Goal: Information Seeking & Learning: Understand process/instructions

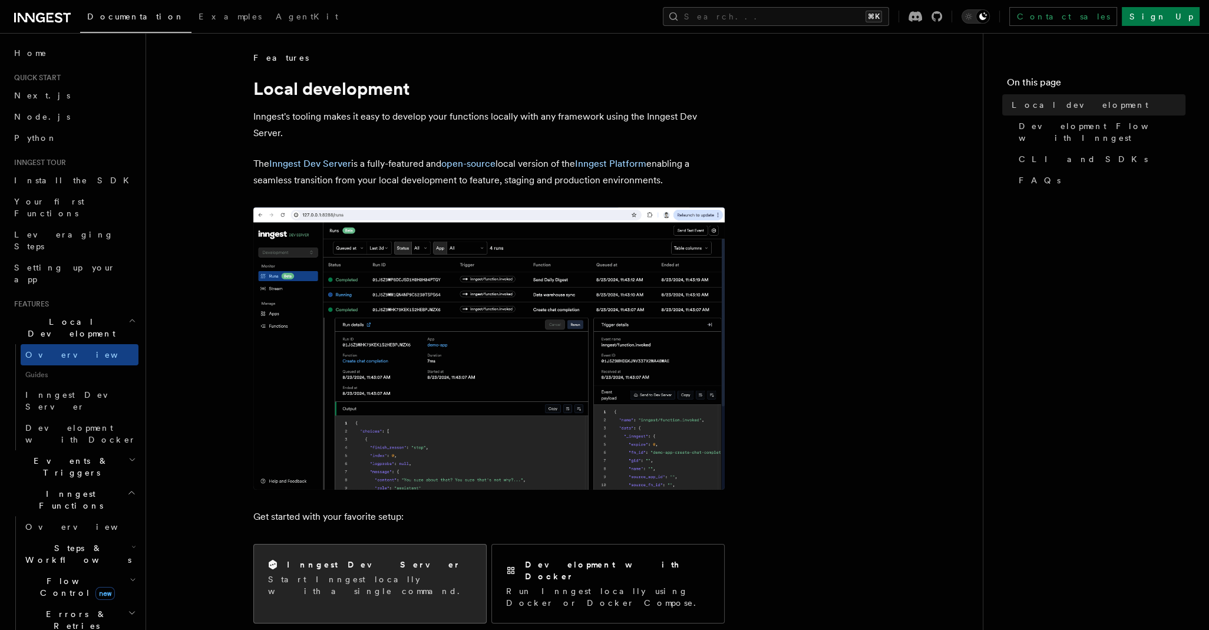
click at [370, 584] on p "Start Inngest locally with a single command." at bounding box center [370, 585] width 204 height 24
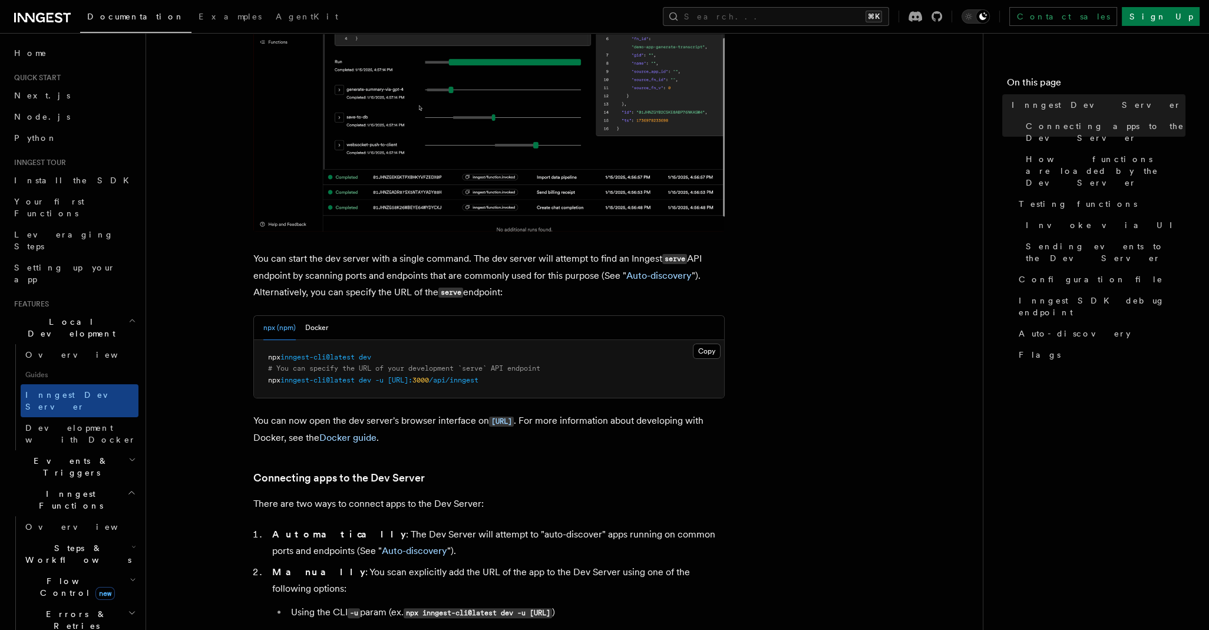
scroll to position [366, 0]
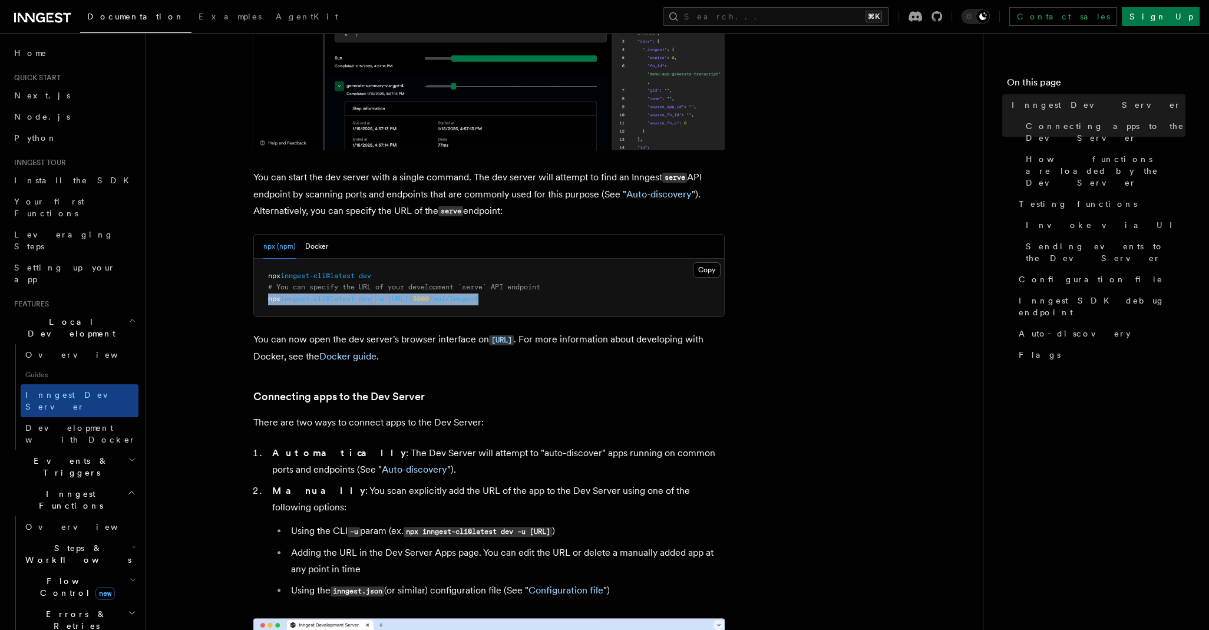
drag, startPoint x: 556, startPoint y: 299, endPoint x: 260, endPoint y: 301, distance: 295.7
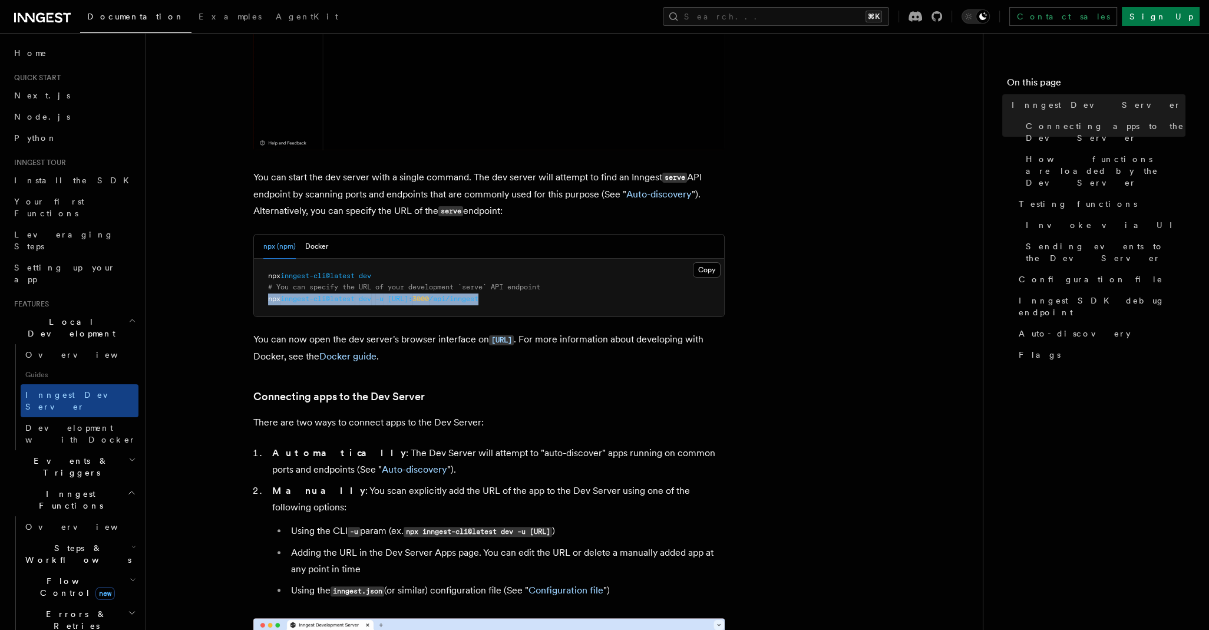
click at [260, 301] on pre "npx inngest-cli@latest dev # You can specify the URL of your development `serve…" at bounding box center [489, 288] width 470 height 58
copy span "npx inngest-cli@latest dev -u http://localhost: 3000 /api/inngest"
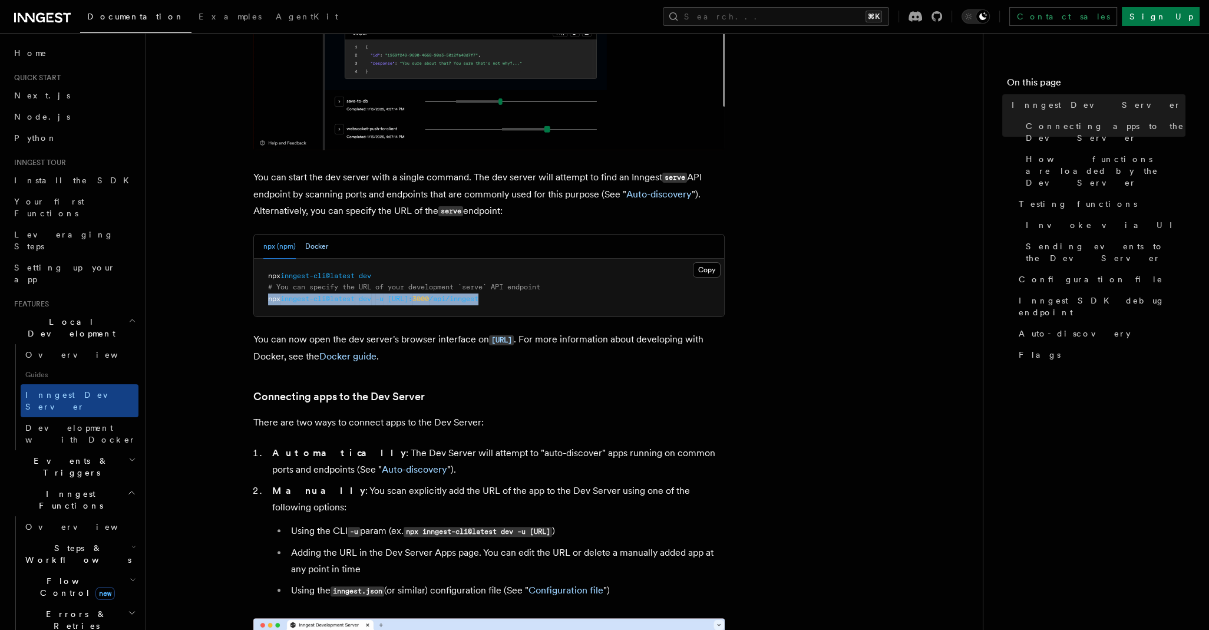
click at [312, 241] on button "Docker" at bounding box center [316, 246] width 23 height 24
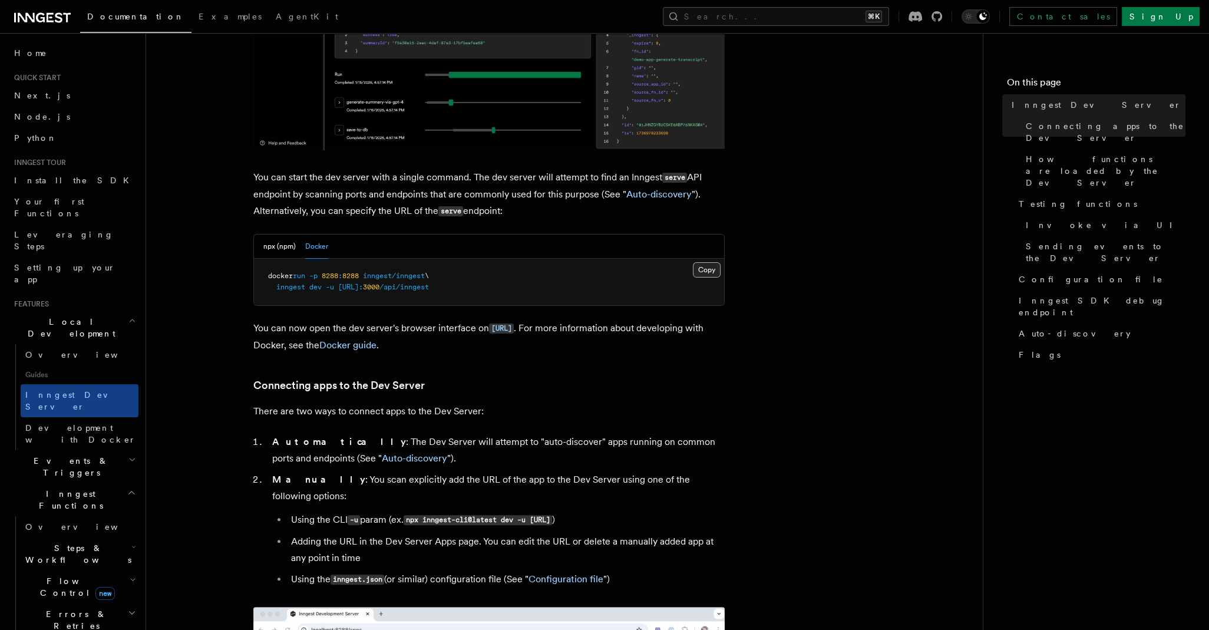
click at [709, 275] on button "Copy Copied" at bounding box center [707, 269] width 28 height 15
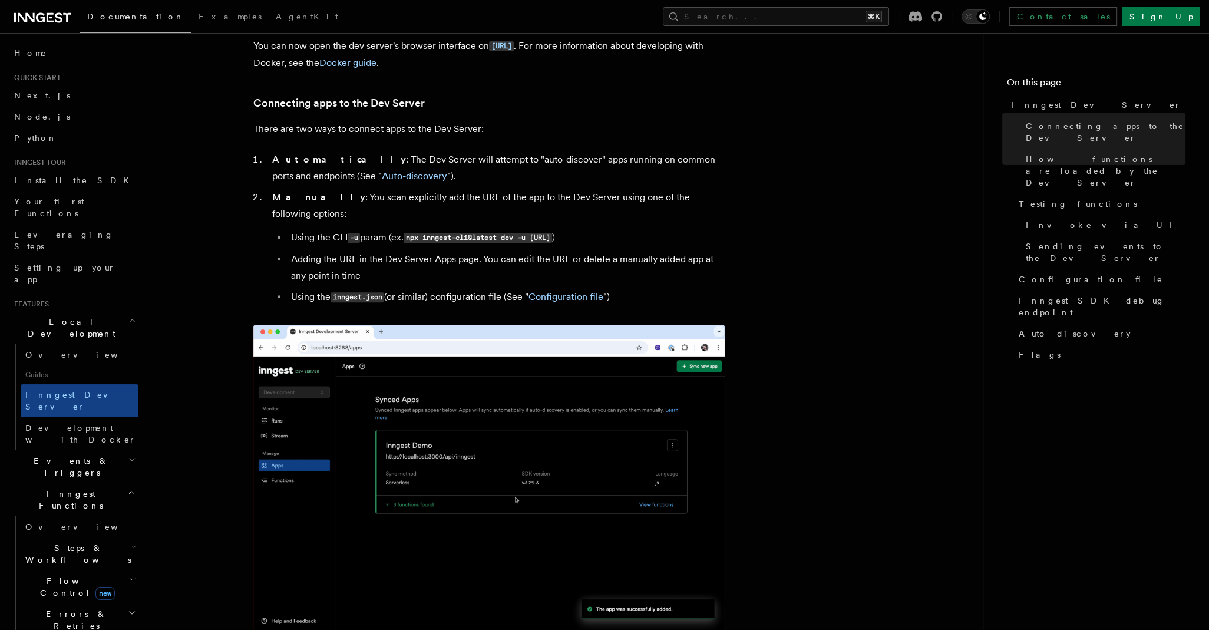
scroll to position [540, 0]
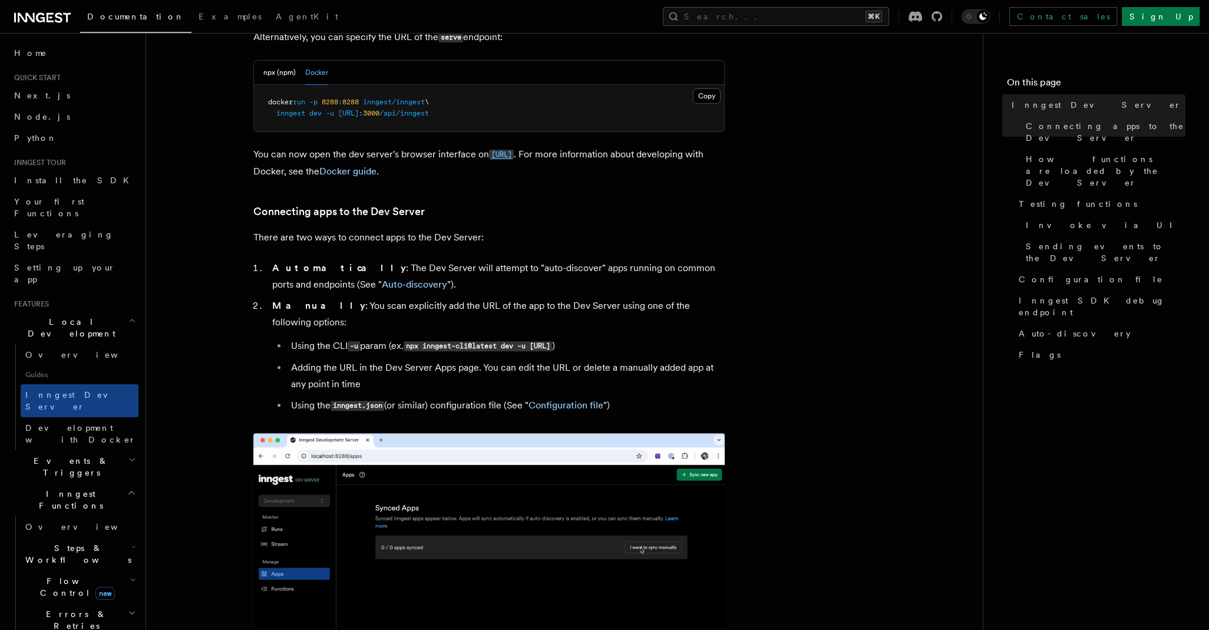
click at [514, 154] on code "http://localhost:8288" at bounding box center [501, 155] width 25 height 10
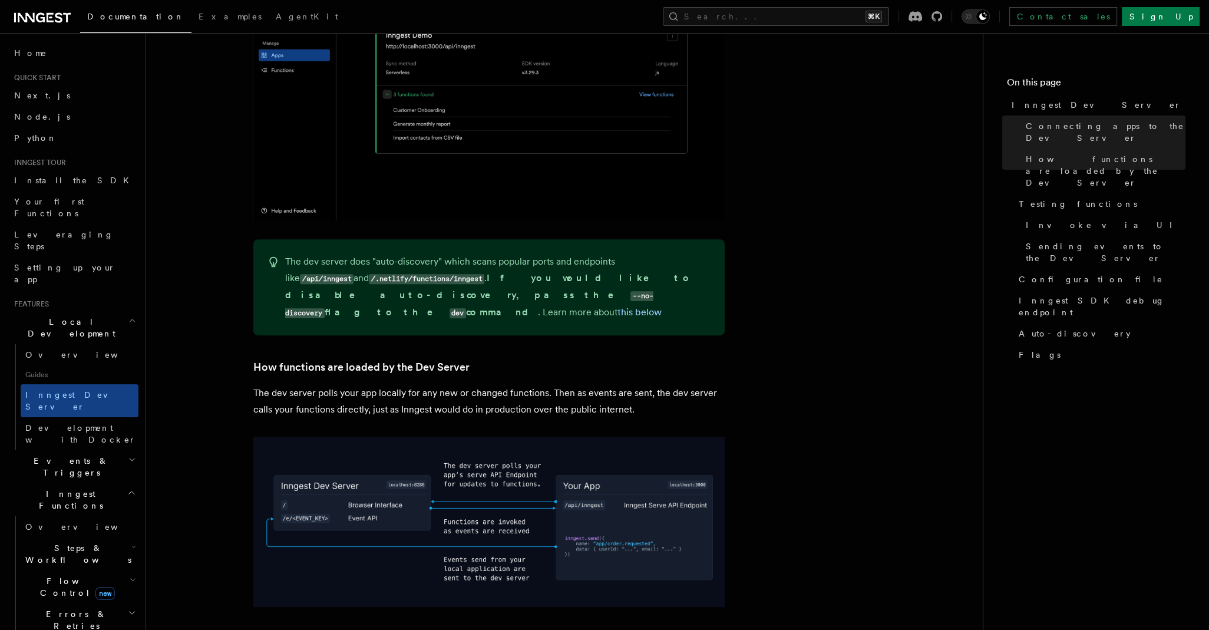
scroll to position [1060, 0]
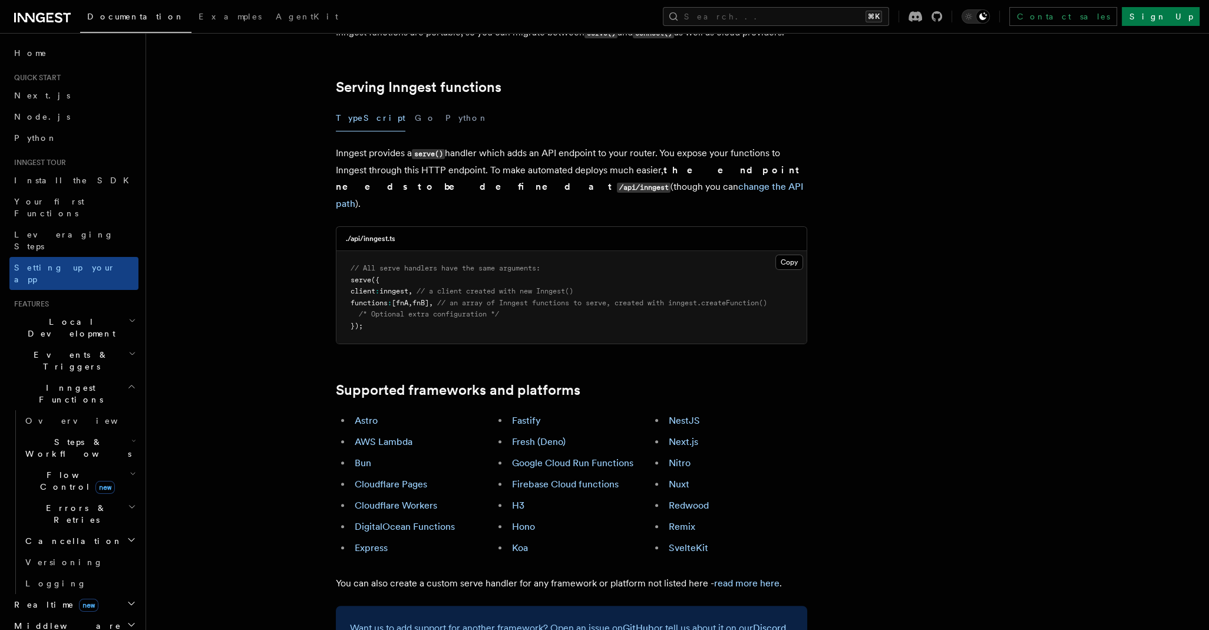
scroll to position [479, 0]
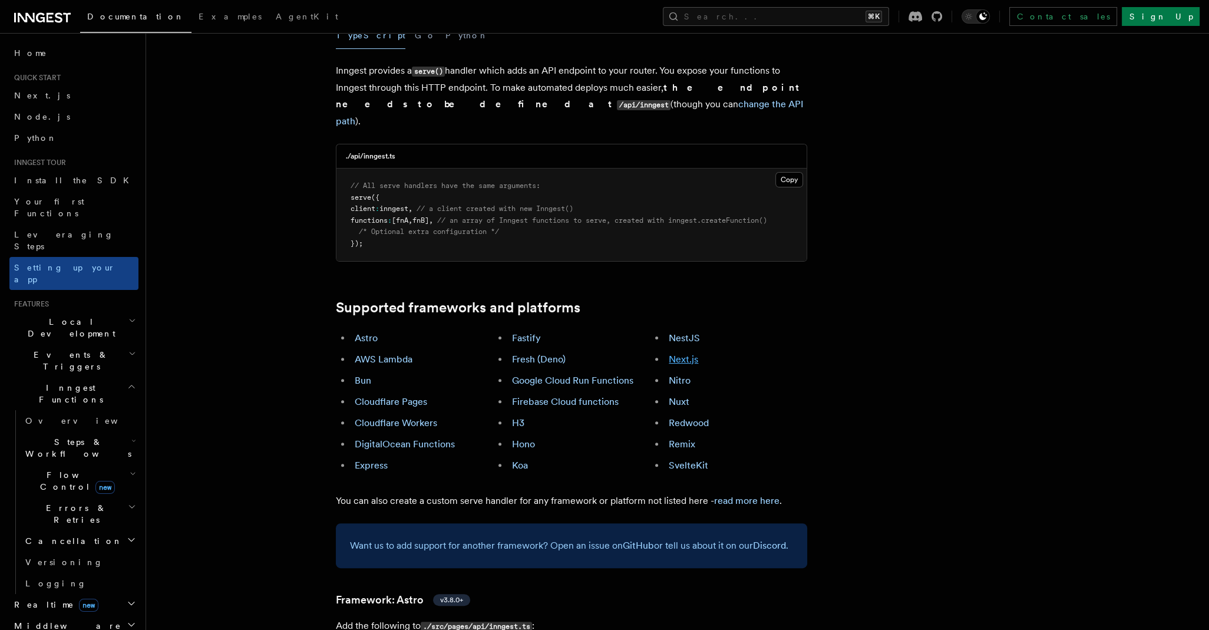
click at [692, 353] on link "Next.js" at bounding box center [682, 358] width 29 height 11
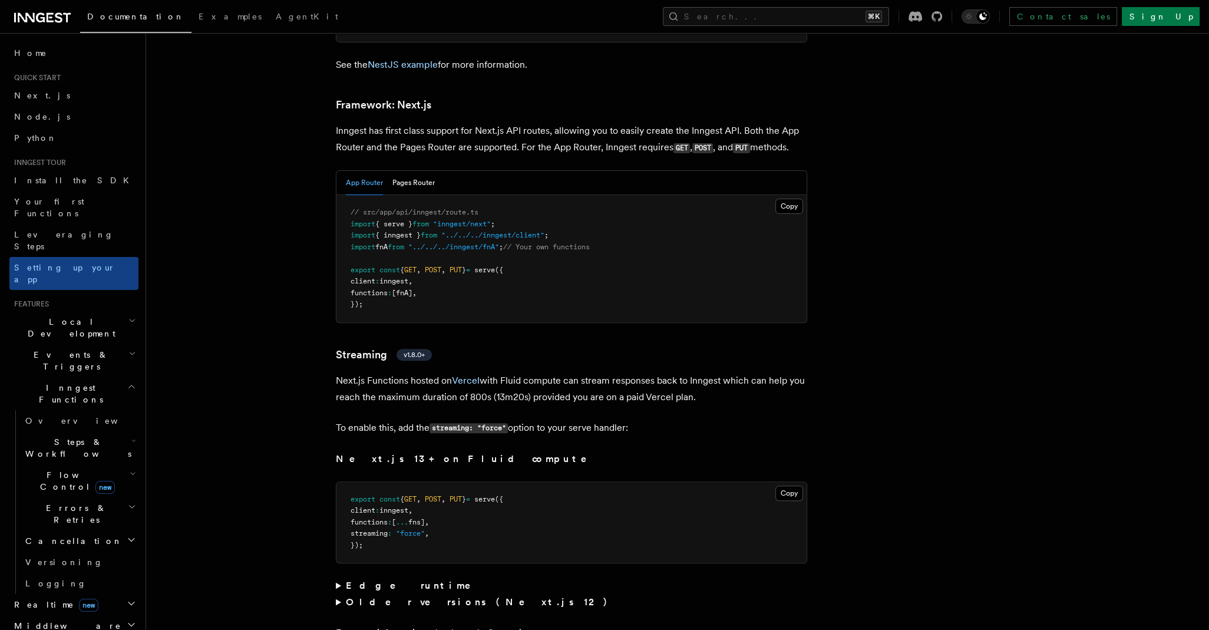
scroll to position [7203, 0]
click at [413, 170] on button "Pages Router" at bounding box center [413, 182] width 42 height 24
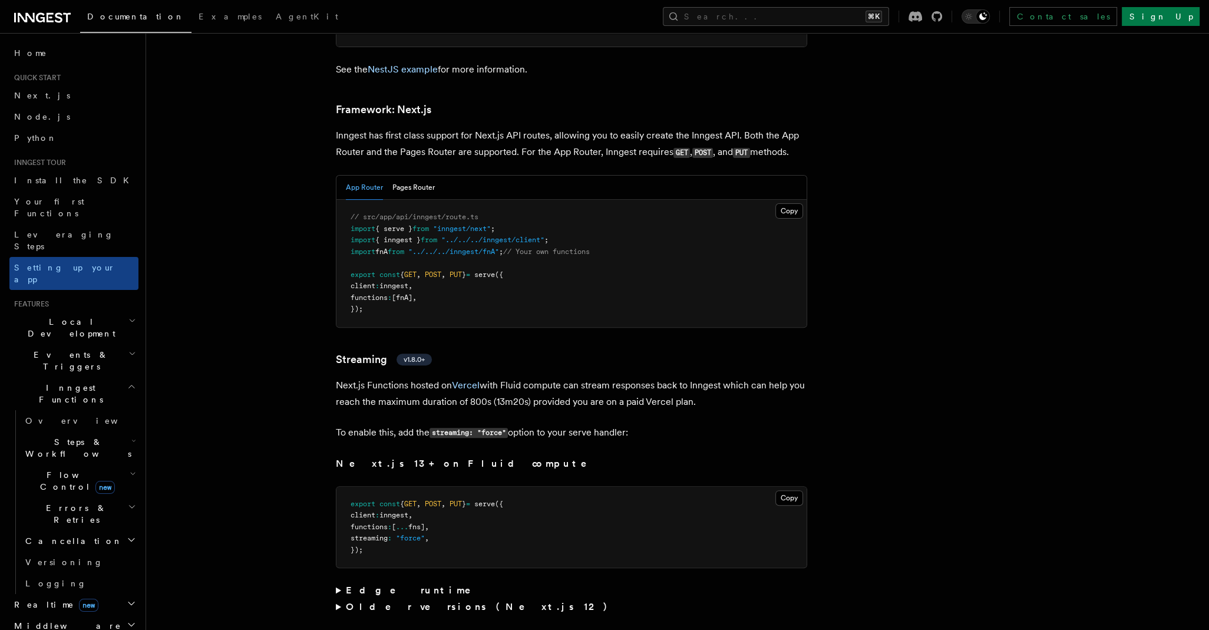
scroll to position [7203, 0]
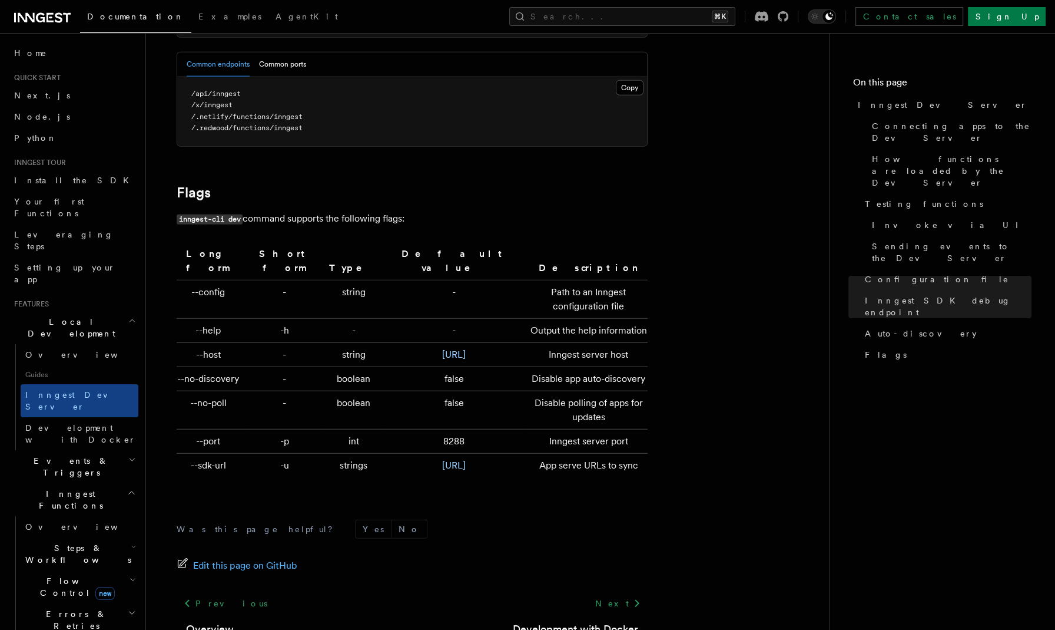
scroll to position [3753, 0]
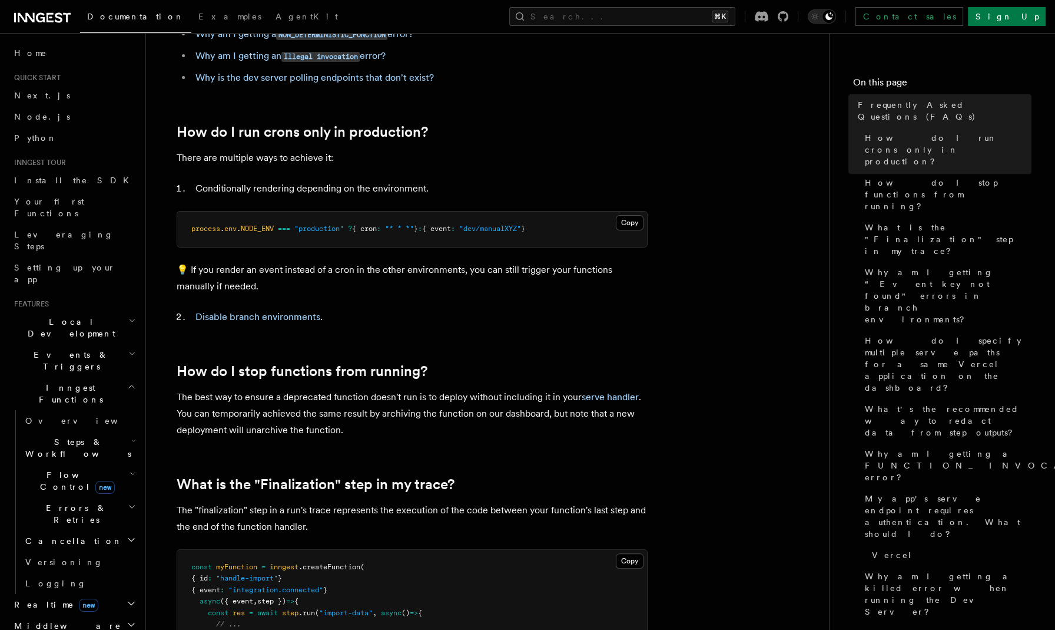
scroll to position [292, 0]
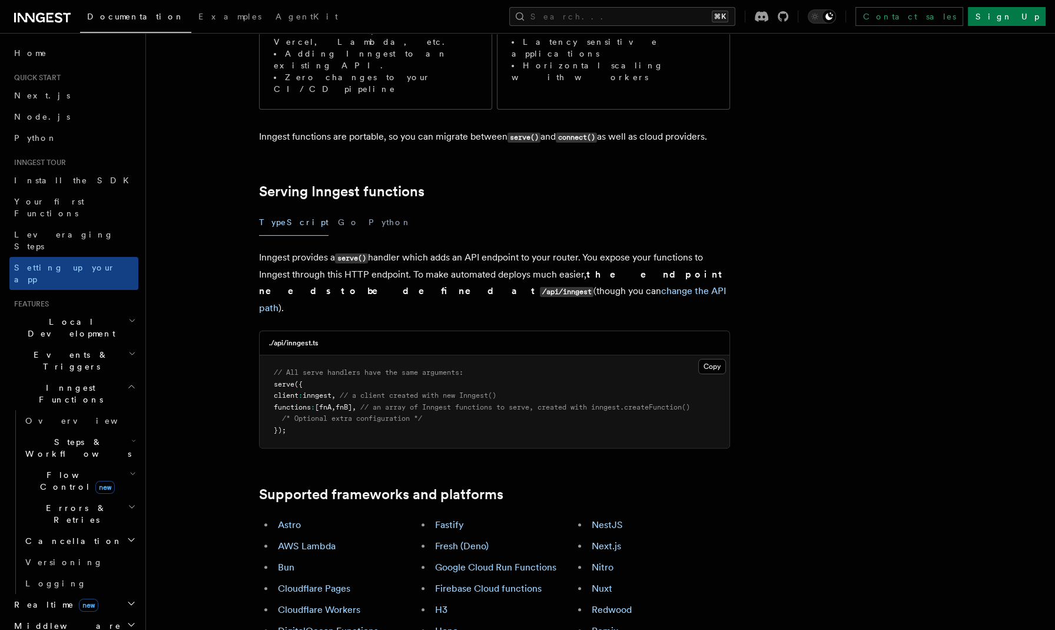
scroll to position [511, 0]
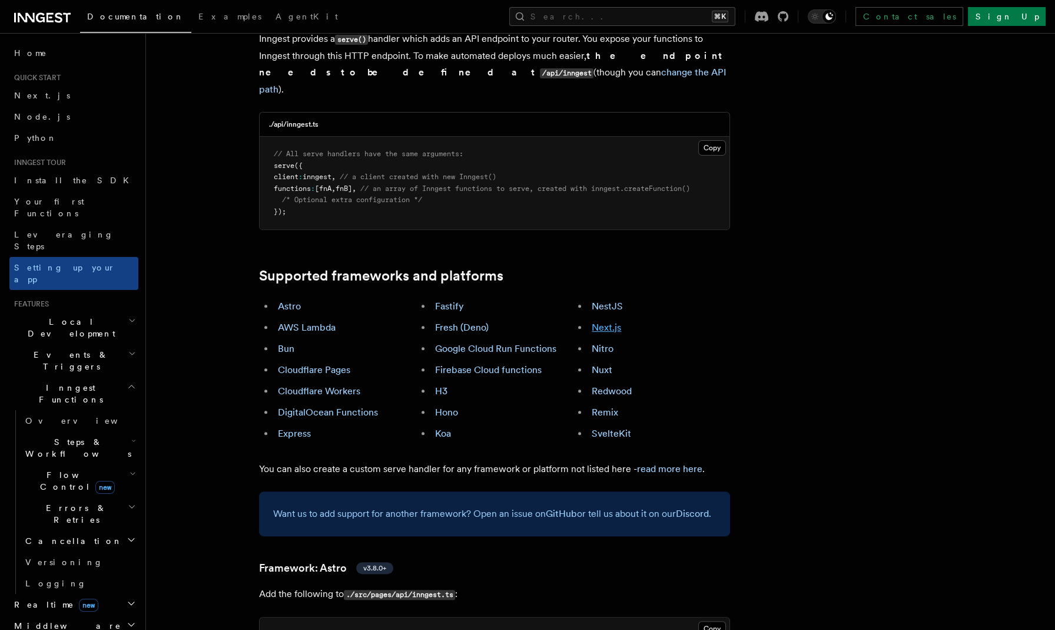
click at [607, 322] on link "Next.js" at bounding box center [606, 327] width 29 height 11
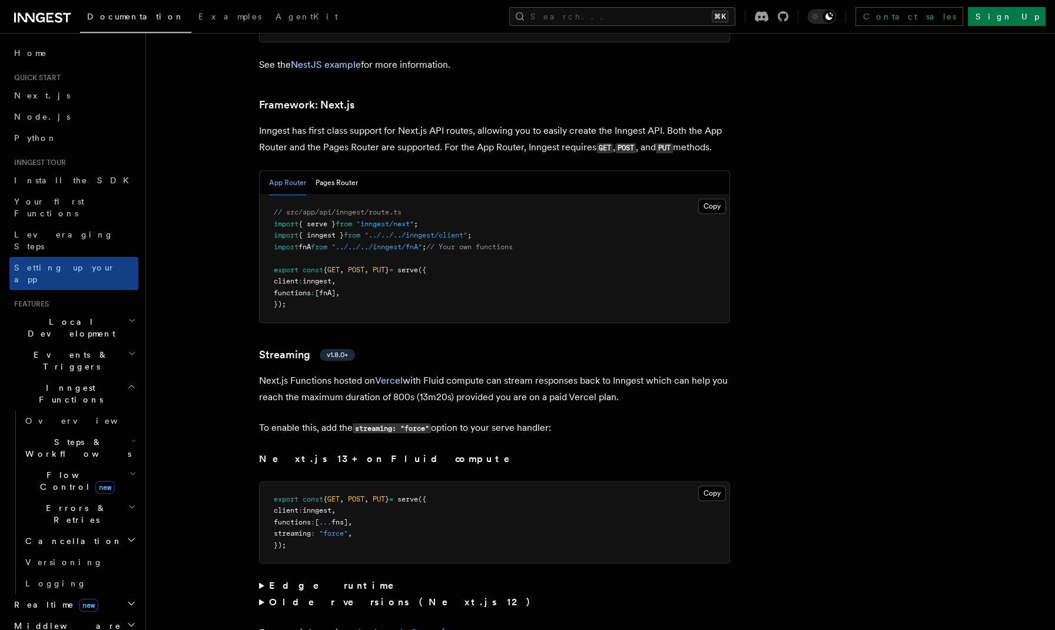
scroll to position [7203, 0]
click at [345, 170] on button "Pages Router" at bounding box center [337, 182] width 42 height 24
click at [292, 170] on button "App Router" at bounding box center [287, 182] width 37 height 24
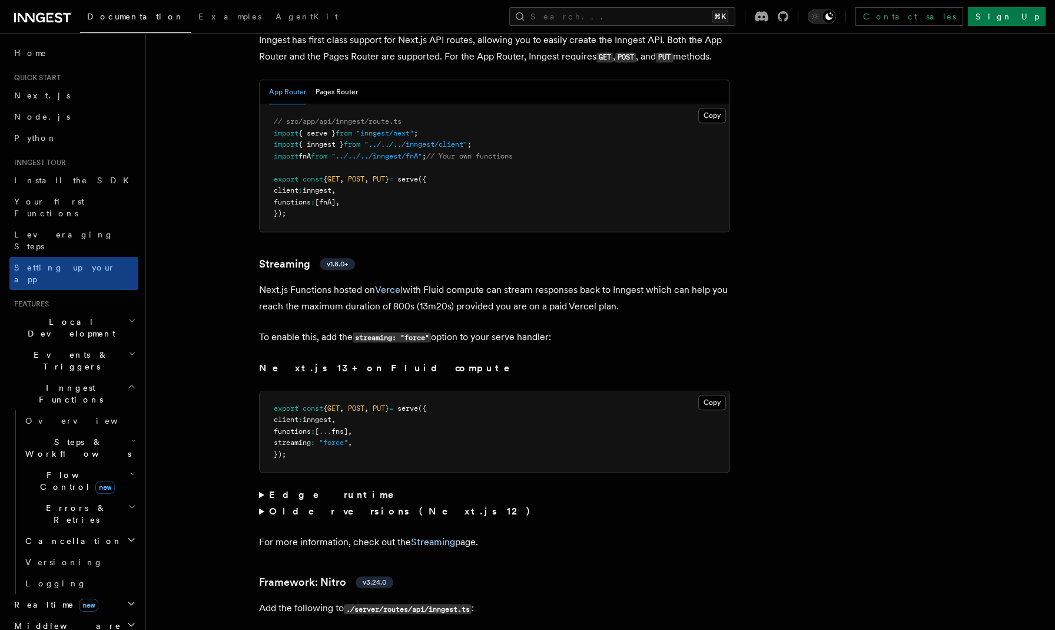
scroll to position [7294, 0]
